Goal: Find specific page/section: Find specific page/section

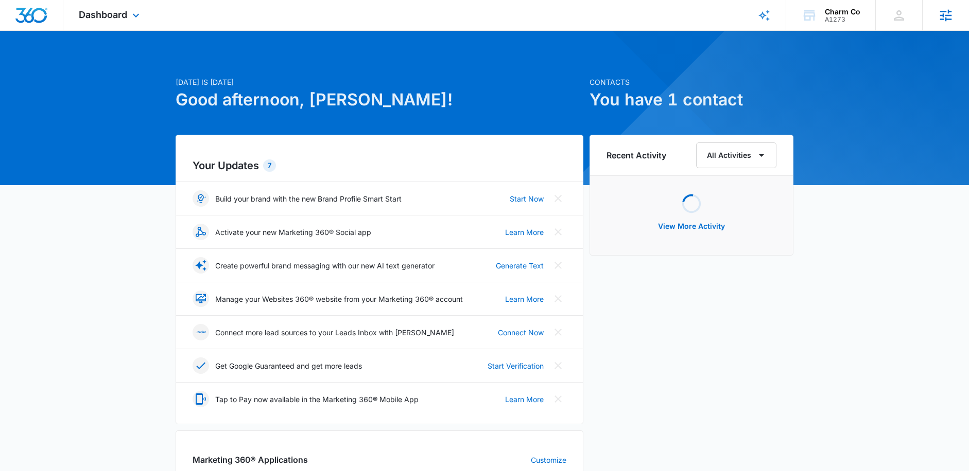
click at [940, 11] on icon at bounding box center [946, 15] width 12 height 12
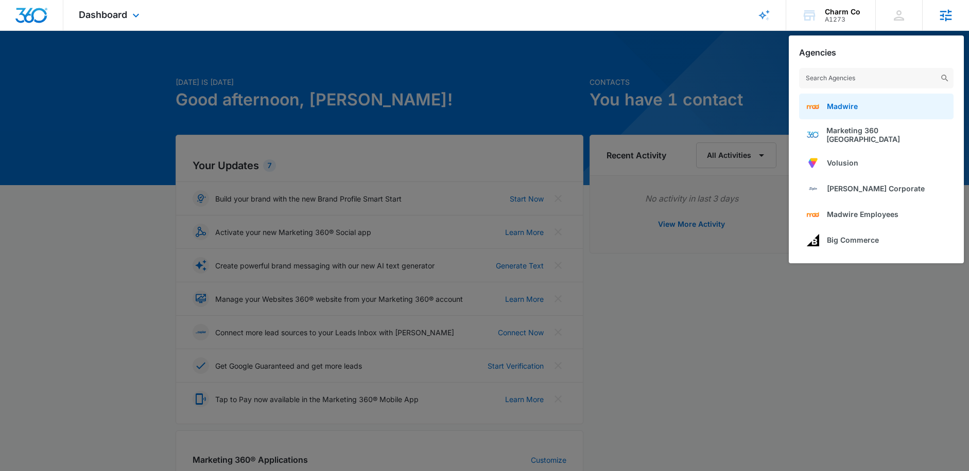
click at [864, 107] on link "Madwire" at bounding box center [876, 107] width 154 height 26
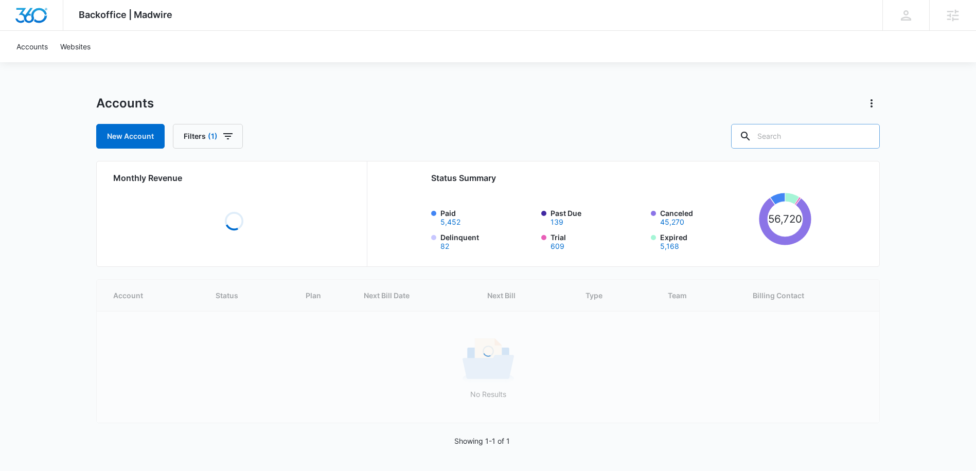
click at [752, 142] on icon at bounding box center [746, 136] width 12 height 12
click at [802, 135] on input "text" at bounding box center [805, 136] width 149 height 25
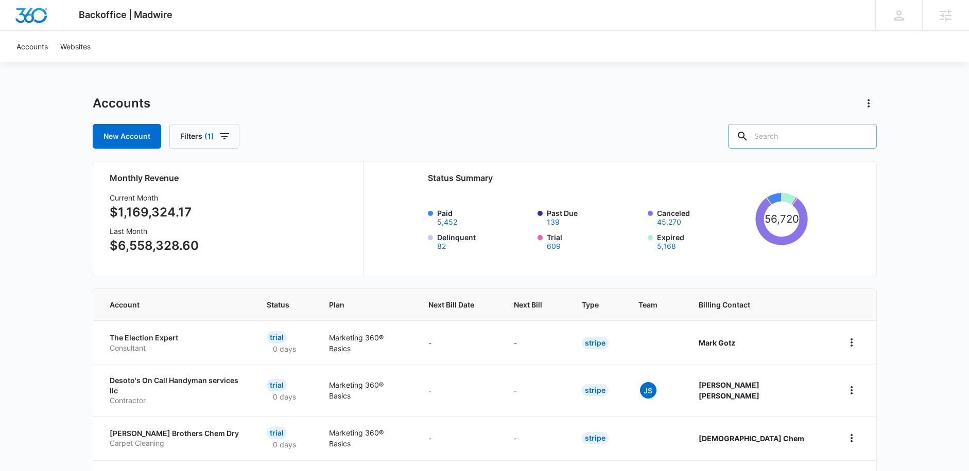
click at [818, 128] on input "text" at bounding box center [802, 136] width 149 height 25
type input "home inspection"
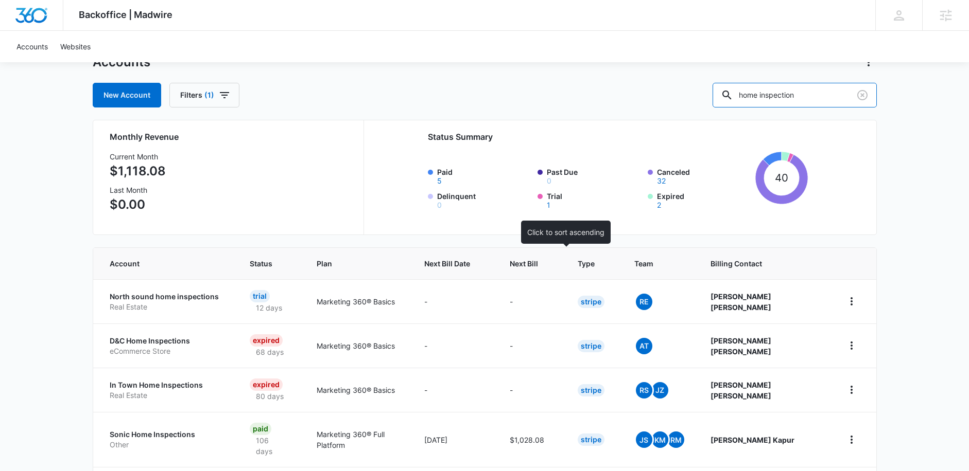
scroll to position [106, 0]
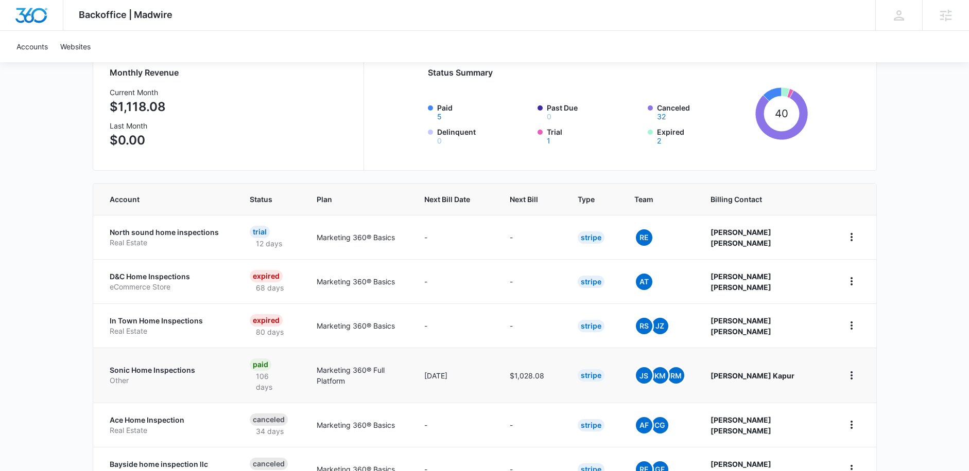
click at [181, 365] on p "Sonic Home Inspections" at bounding box center [167, 370] width 115 height 10
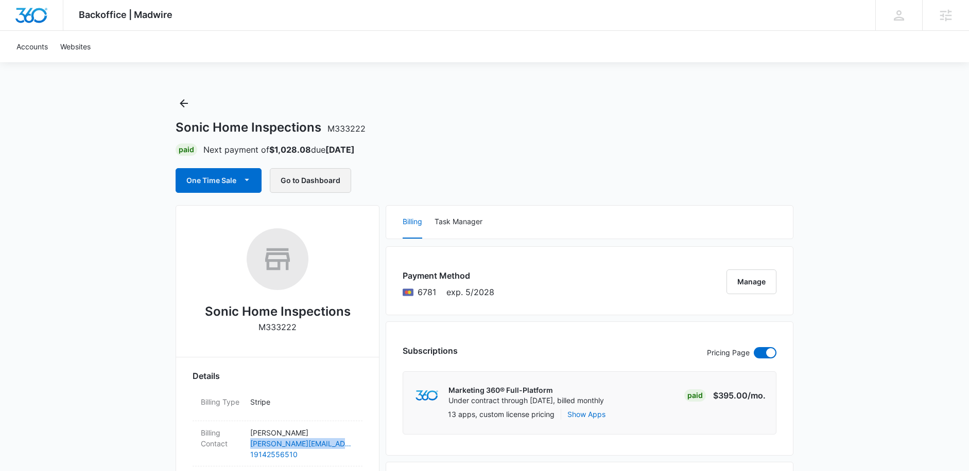
click at [304, 188] on button "Go to Dashboard" at bounding box center [310, 180] width 81 height 25
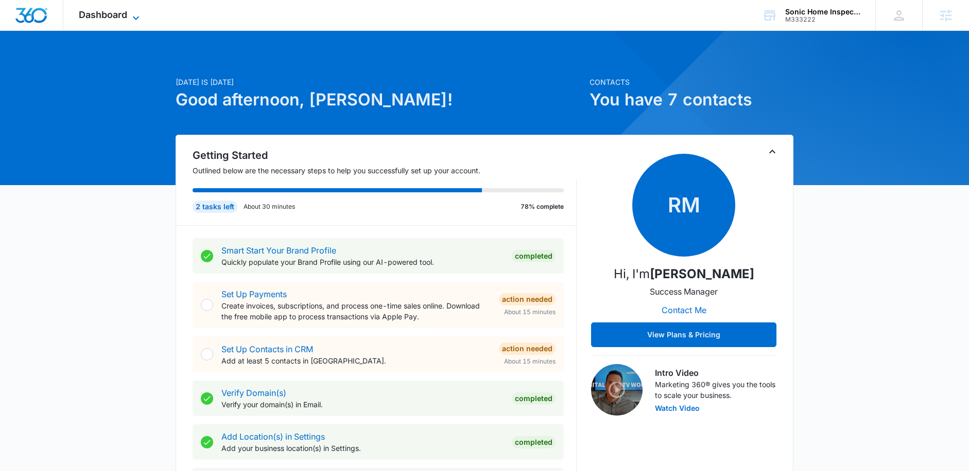
click at [113, 12] on span "Dashboard" at bounding box center [103, 14] width 48 height 11
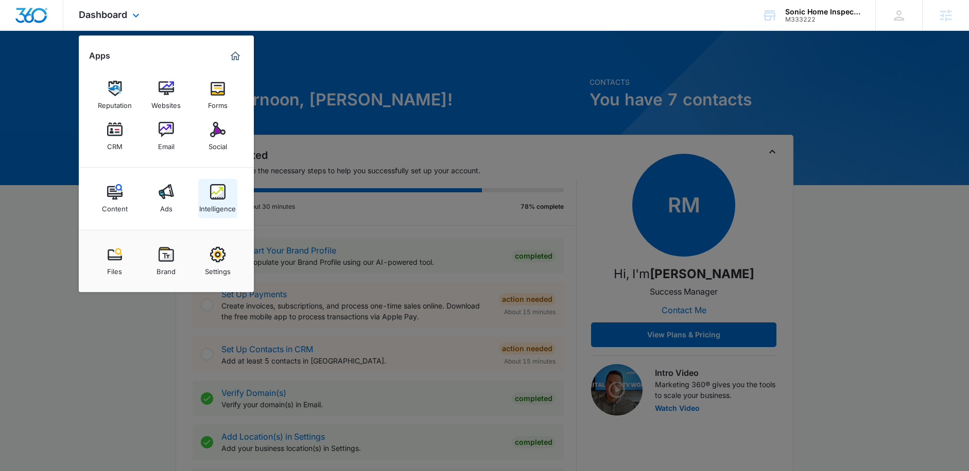
click at [220, 200] on div "Intelligence" at bounding box center [217, 206] width 37 height 13
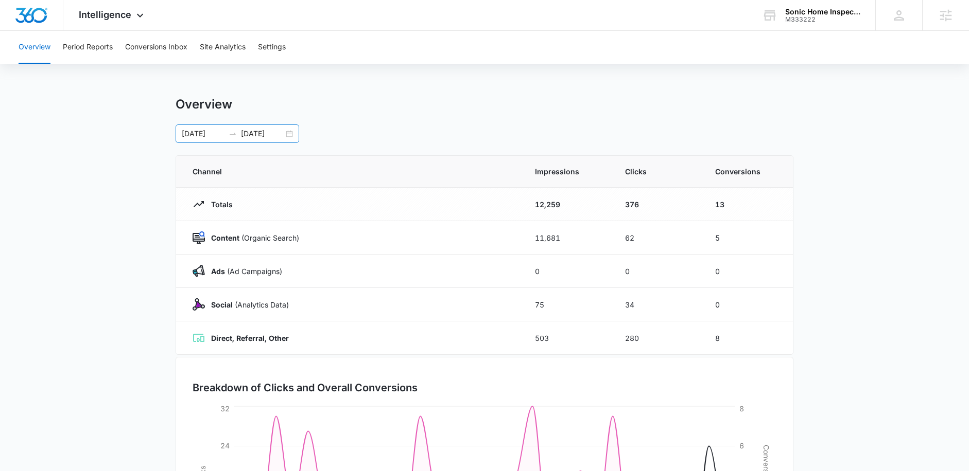
click at [291, 133] on div "[DATE] [DATE]" at bounding box center [238, 134] width 124 height 19
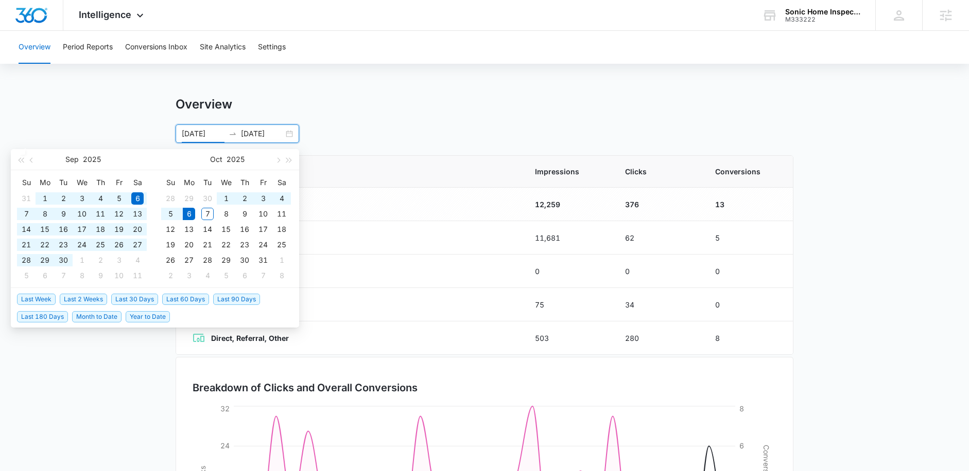
click at [47, 319] on span "Last 180 Days" at bounding box center [42, 316] width 51 height 11
type input "[DATE]"
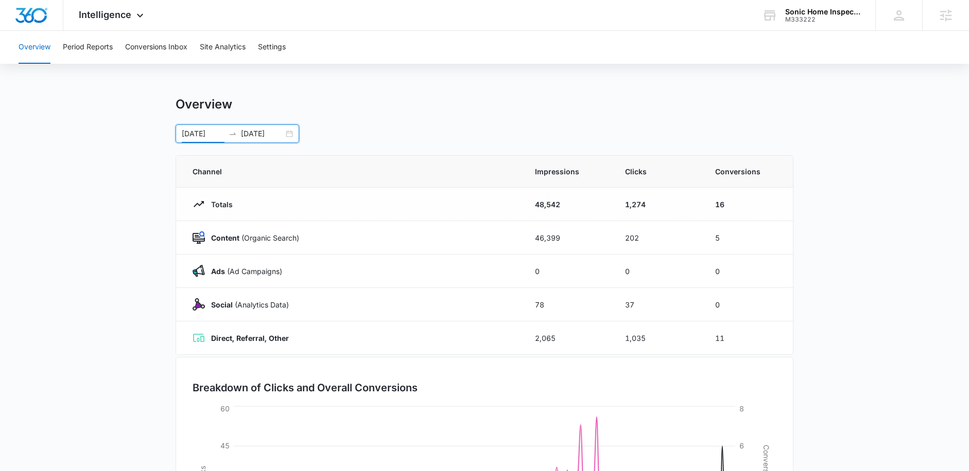
click at [293, 134] on div "[DATE] [DATE]" at bounding box center [238, 134] width 124 height 19
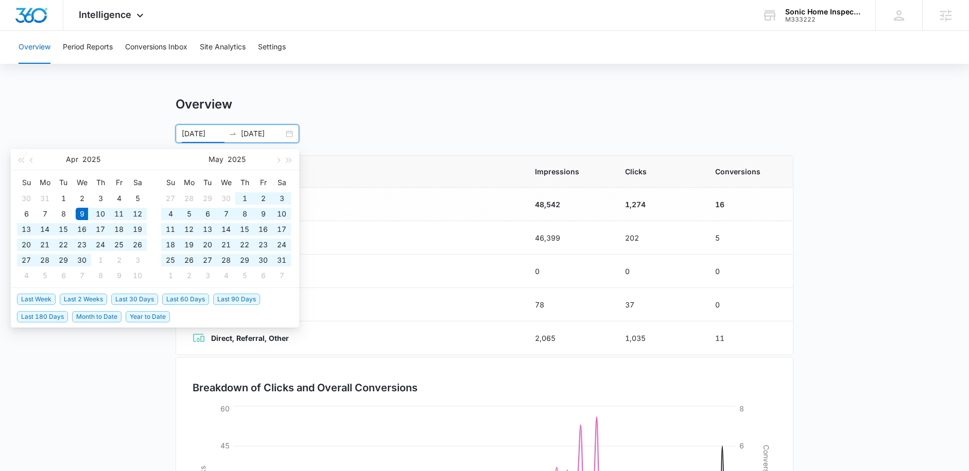
click at [382, 114] on div "Overview [DATE] [DATE] [DATE] Su Mo Tu We Th Fr Sa 30 31 1 2 3 4 5 6 7 8 9 10 1…" at bounding box center [485, 120] width 618 height 46
